Goal: Task Accomplishment & Management: Use online tool/utility

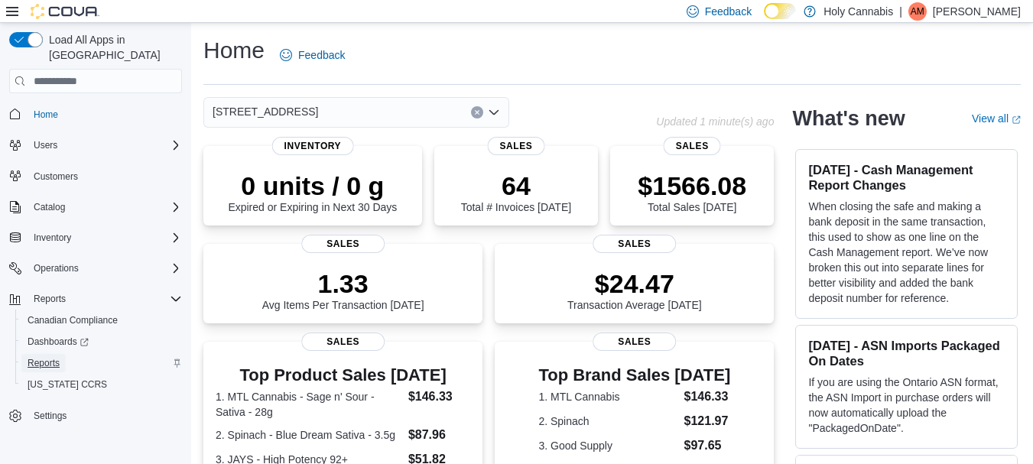
click at [40, 357] on span "Reports" at bounding box center [44, 363] width 32 height 12
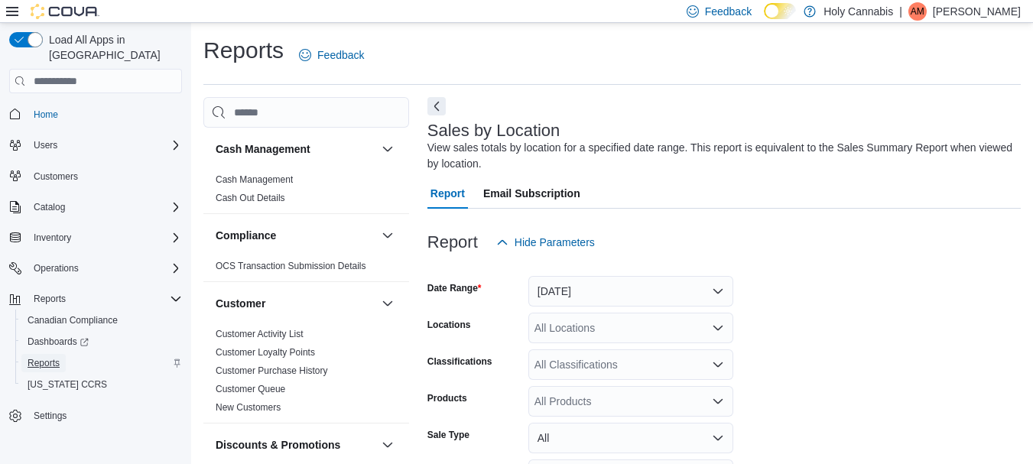
scroll to position [51, 0]
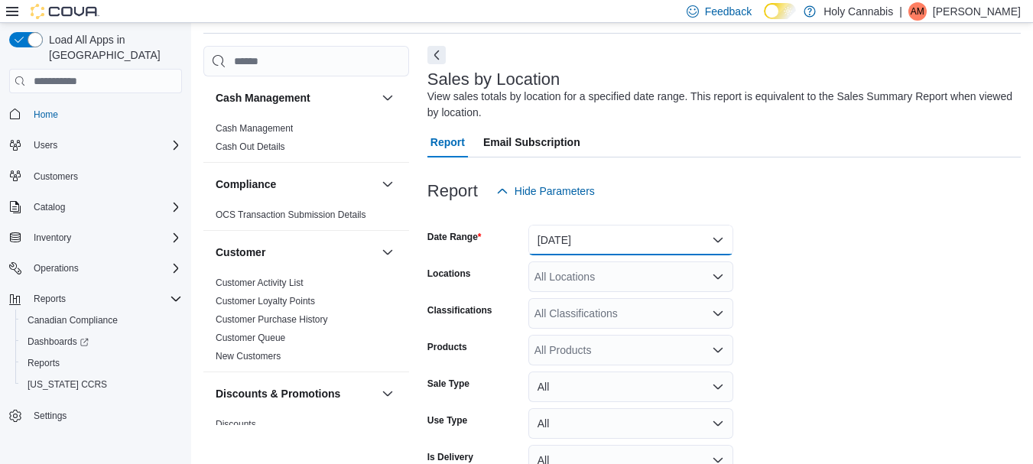
click at [622, 239] on button "[DATE]" at bounding box center [630, 240] width 205 height 31
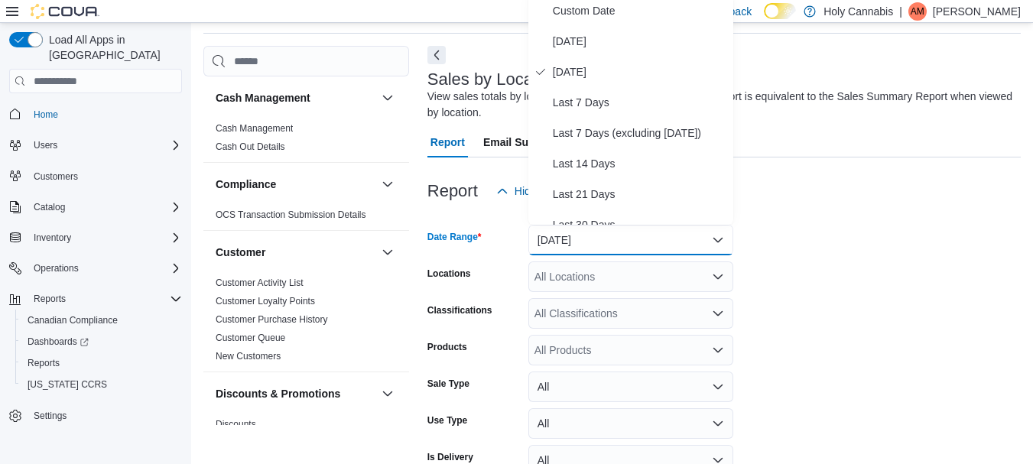
scroll to position [47, 0]
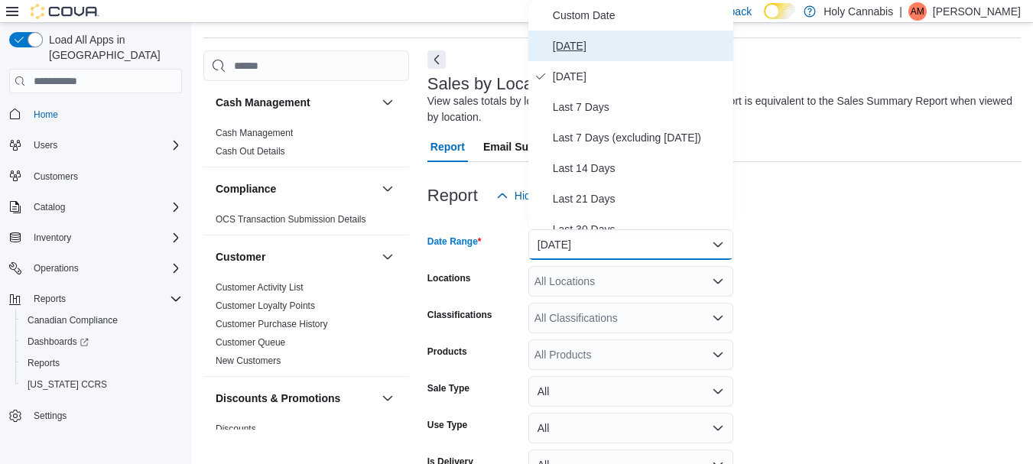
click at [560, 38] on span "[DATE]" at bounding box center [640, 46] width 174 height 18
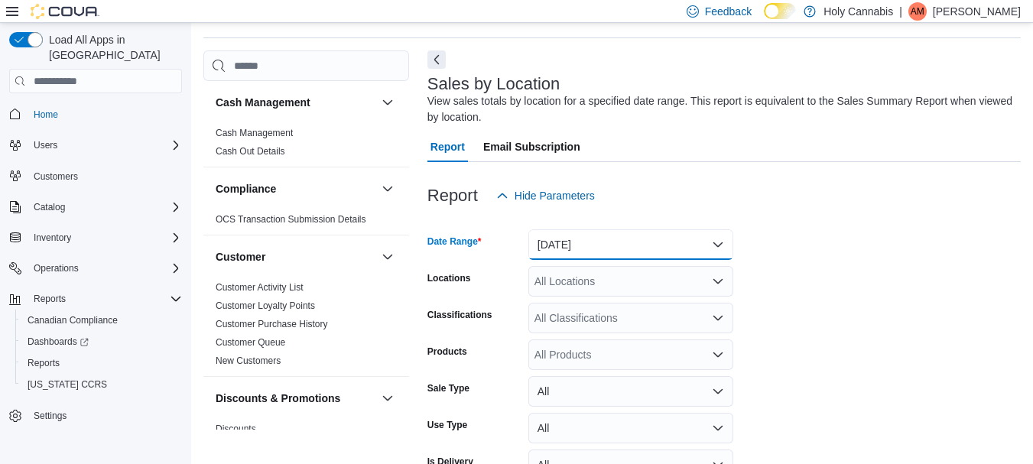
scroll to position [136, 0]
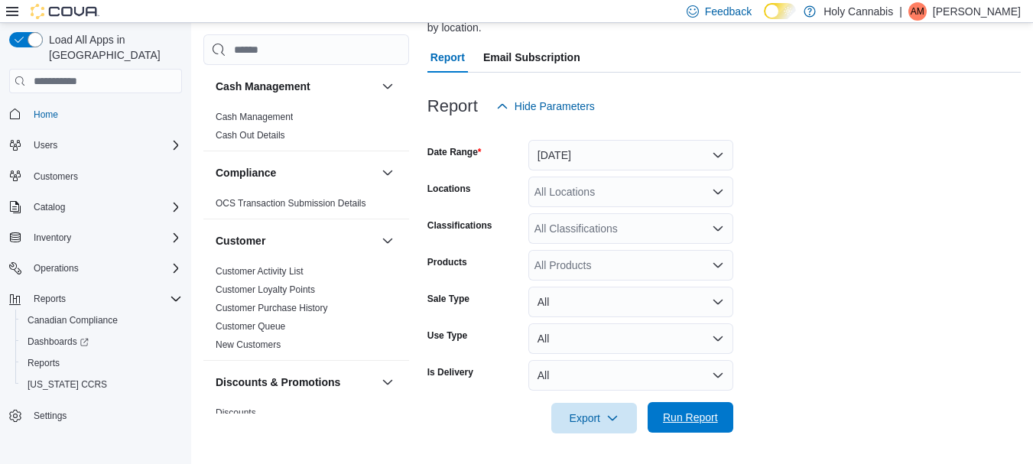
click at [700, 416] on span "Run Report" at bounding box center [690, 417] width 55 height 15
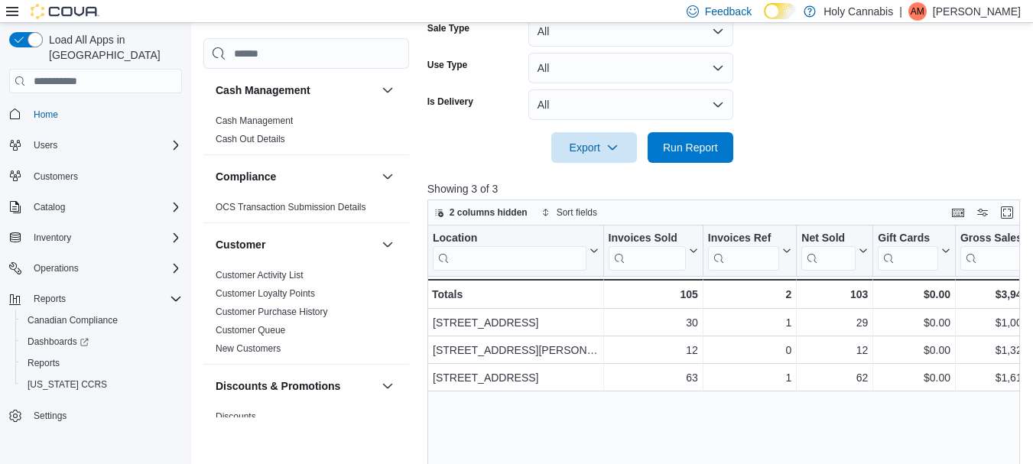
scroll to position [414, 0]
